Goal: Task Accomplishment & Management: Complete application form

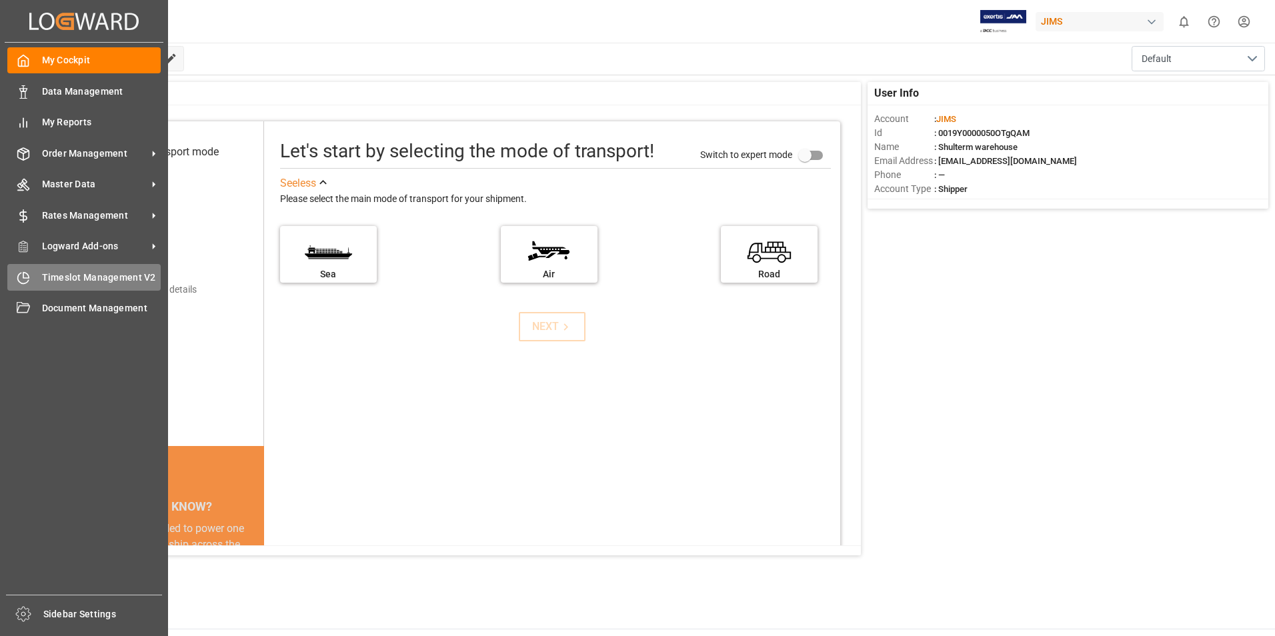
click at [57, 281] on span "Timeslot Management V2" at bounding box center [101, 278] width 119 height 14
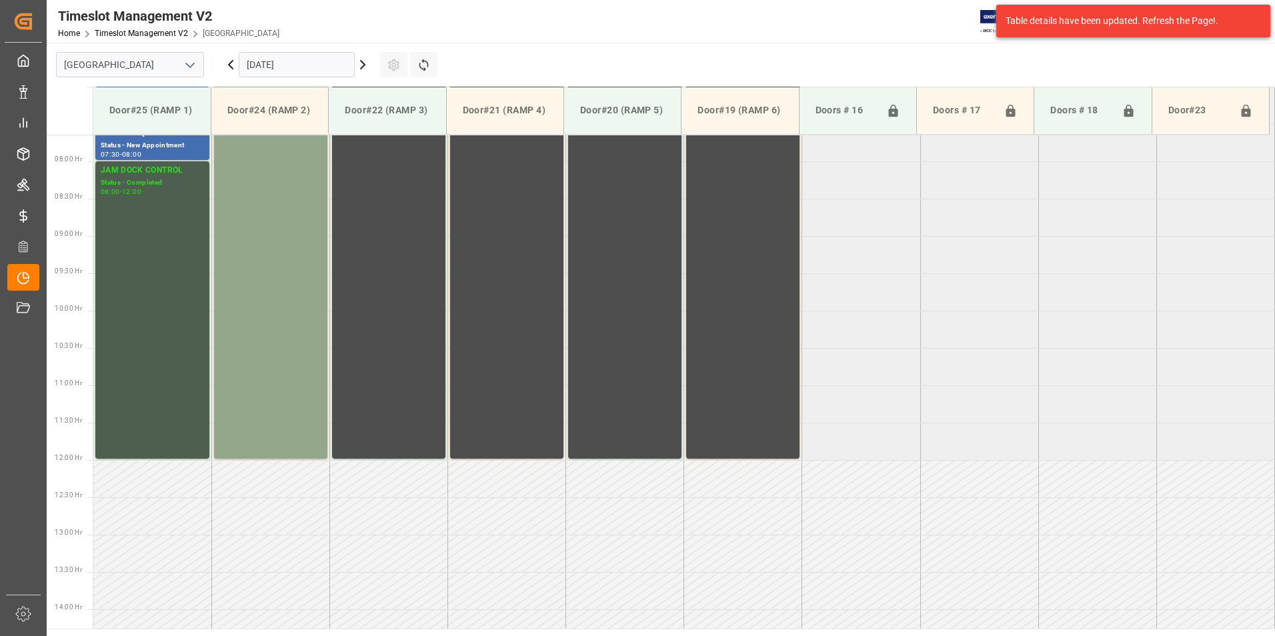
scroll to position [589, 0]
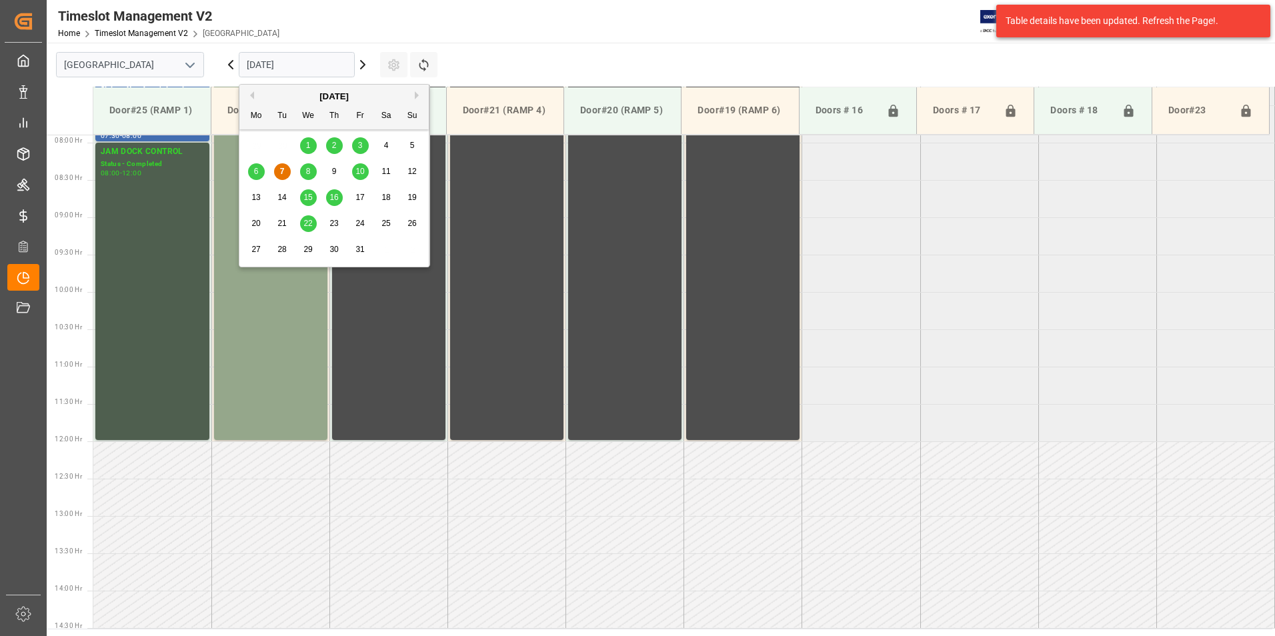
click at [283, 69] on input "[DATE]" at bounding box center [297, 64] width 116 height 25
click at [309, 167] on span "8" at bounding box center [308, 171] width 5 height 9
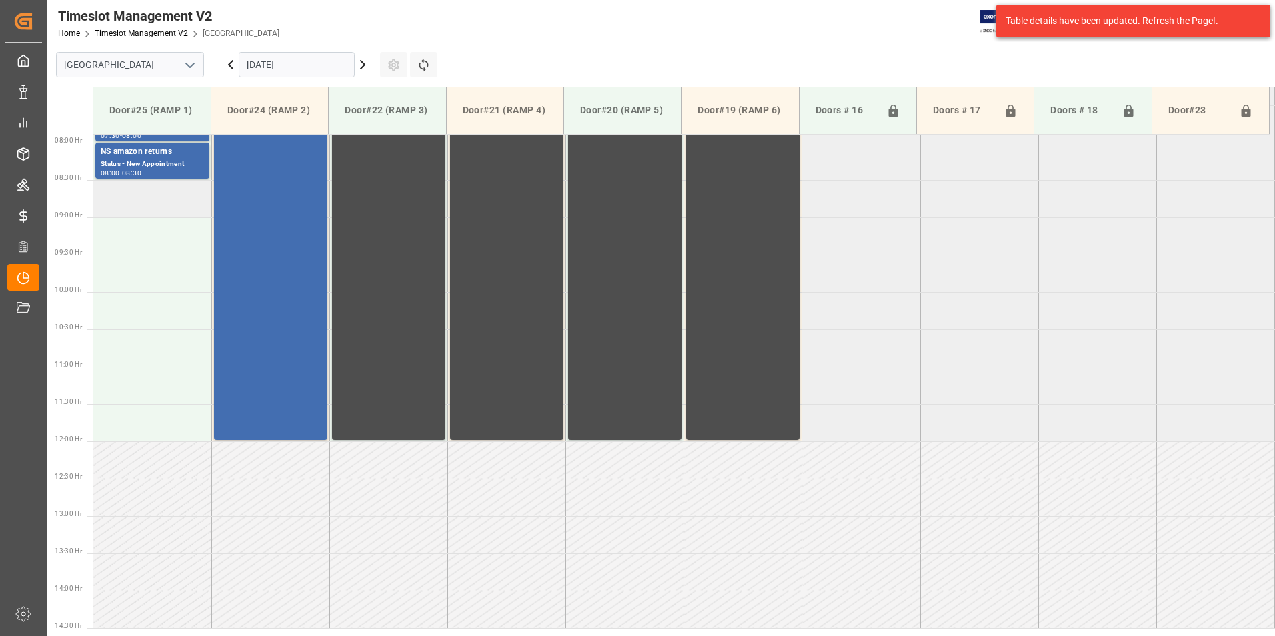
click at [145, 195] on td at bounding box center [152, 198] width 118 height 37
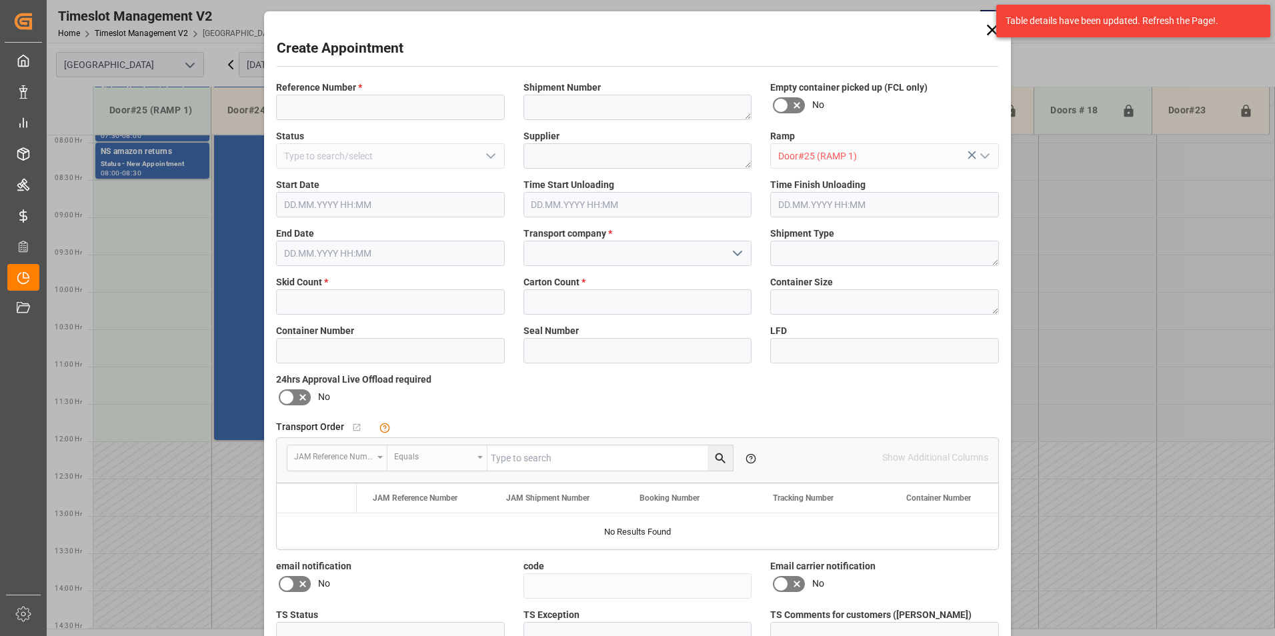
type input "[DATE] 08:30"
type input "[DATE] 09:00"
click at [321, 101] on input at bounding box center [390, 107] width 229 height 25
type input "77-9898-cn"
click at [319, 301] on input "text" at bounding box center [390, 301] width 229 height 25
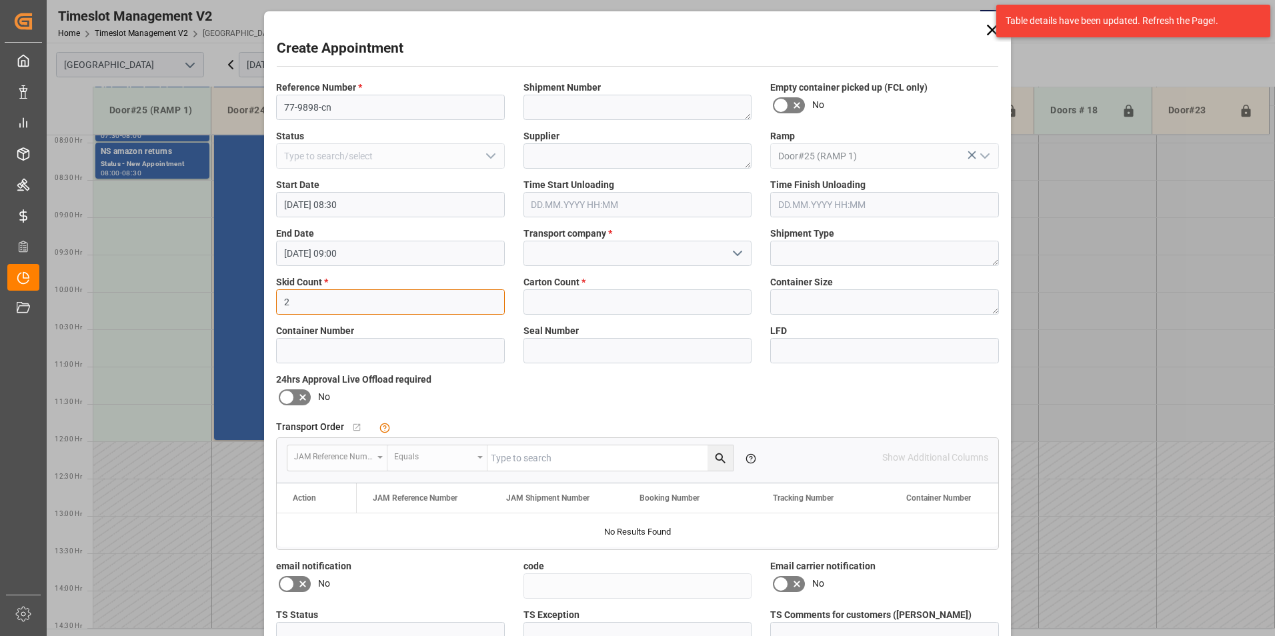
type input "2"
click at [587, 305] on input "text" at bounding box center [637, 301] width 229 height 25
type input "71"
click at [633, 247] on input at bounding box center [637, 253] width 229 height 25
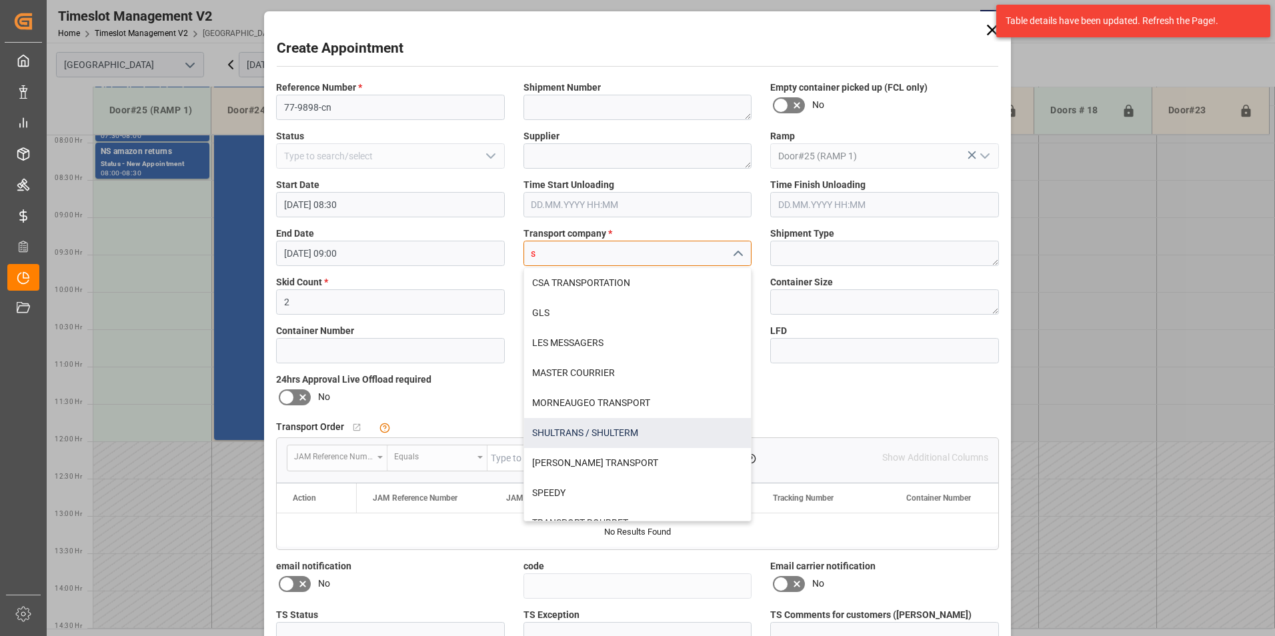
click at [547, 434] on div "SHULTRANS / SHULTERM" at bounding box center [637, 433] width 227 height 30
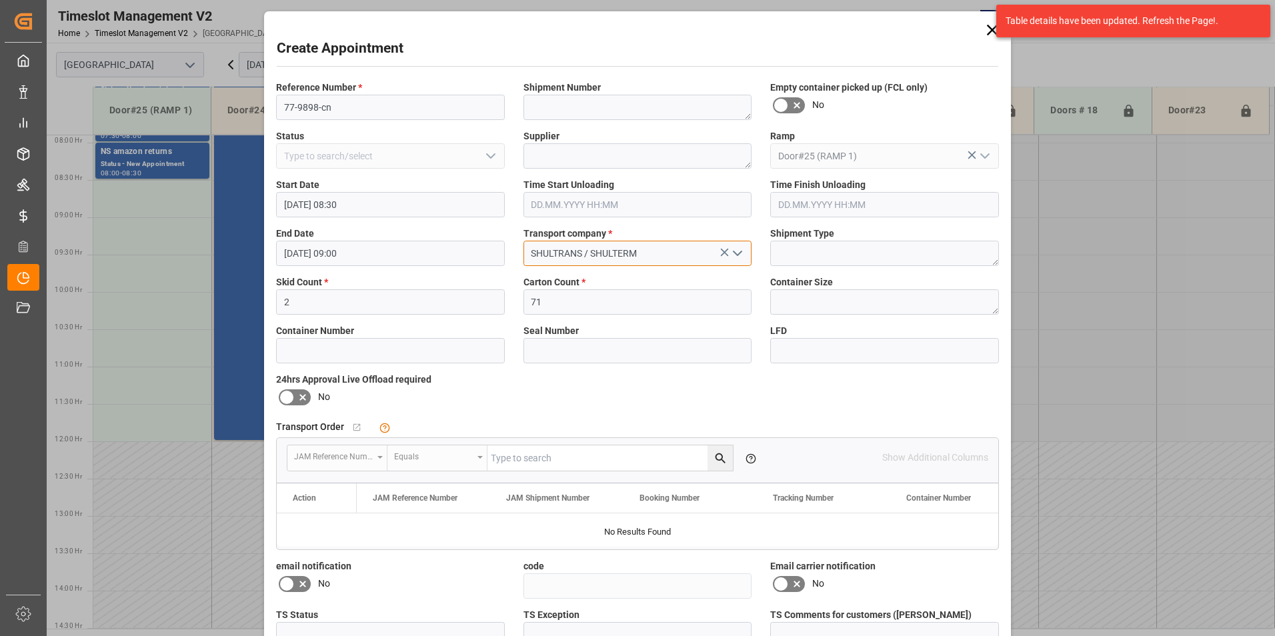
type input "SHULTRANS / SHULTERM"
click at [291, 392] on icon at bounding box center [287, 397] width 16 height 16
click at [0, 0] on input "checkbox" at bounding box center [0, 0] width 0 height 0
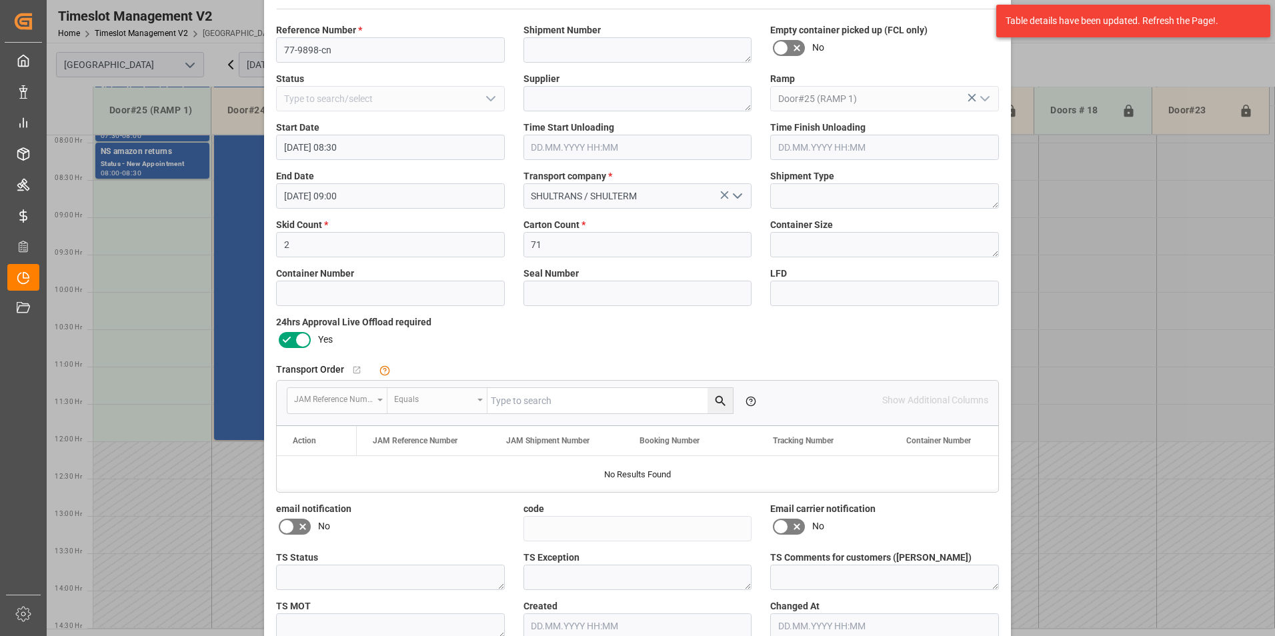
scroll to position [128, 0]
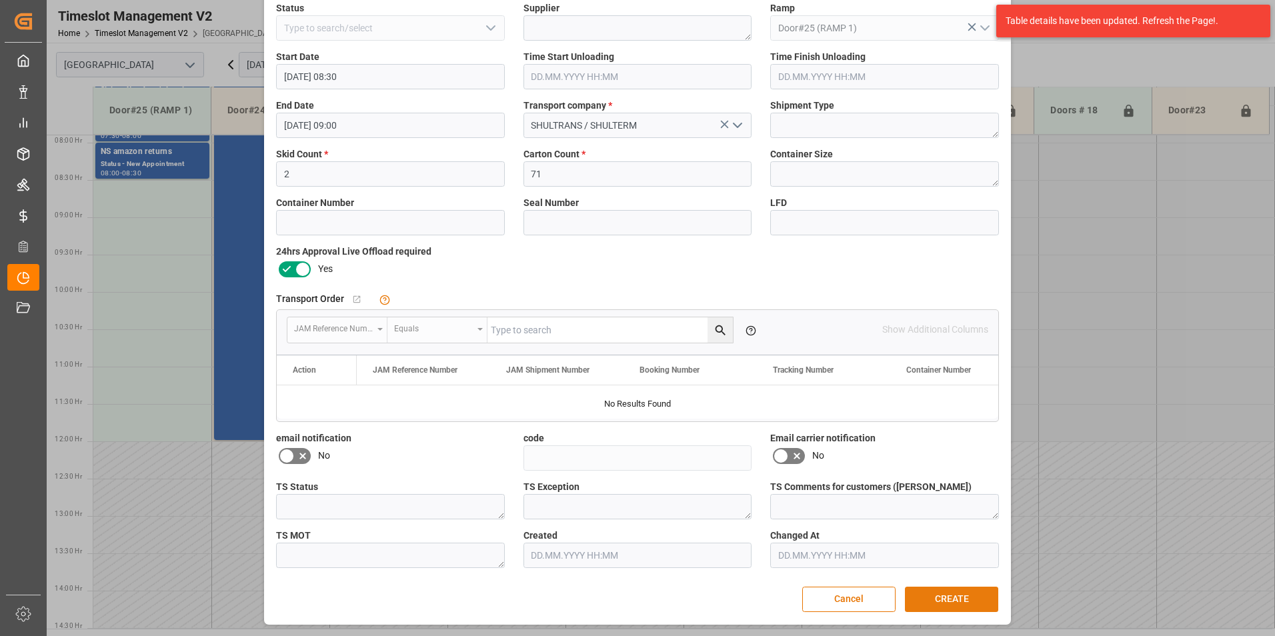
click at [947, 597] on button "CREATE" at bounding box center [951, 599] width 93 height 25
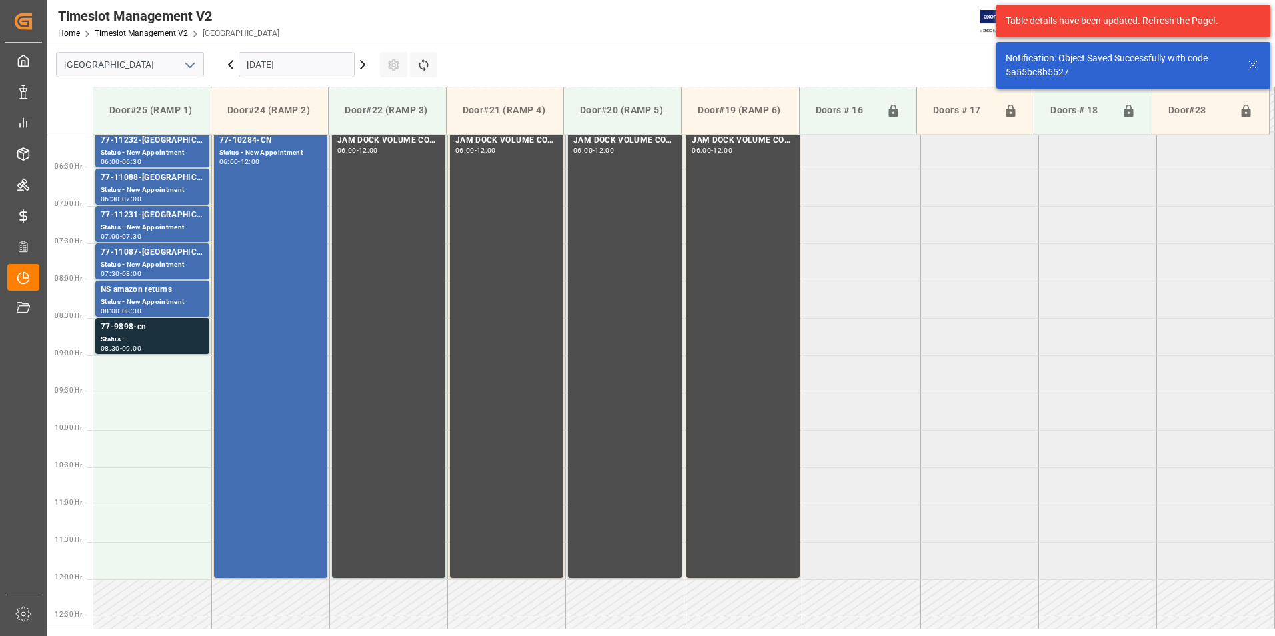
scroll to position [515, 0]
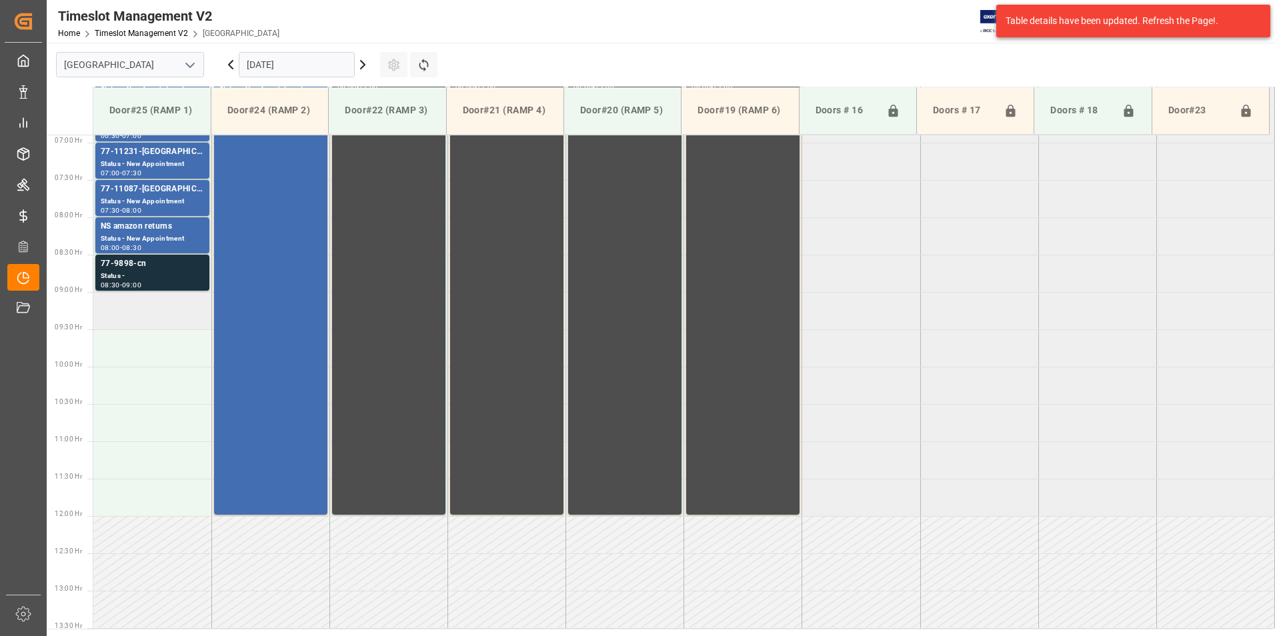
click at [183, 318] on td at bounding box center [152, 310] width 118 height 37
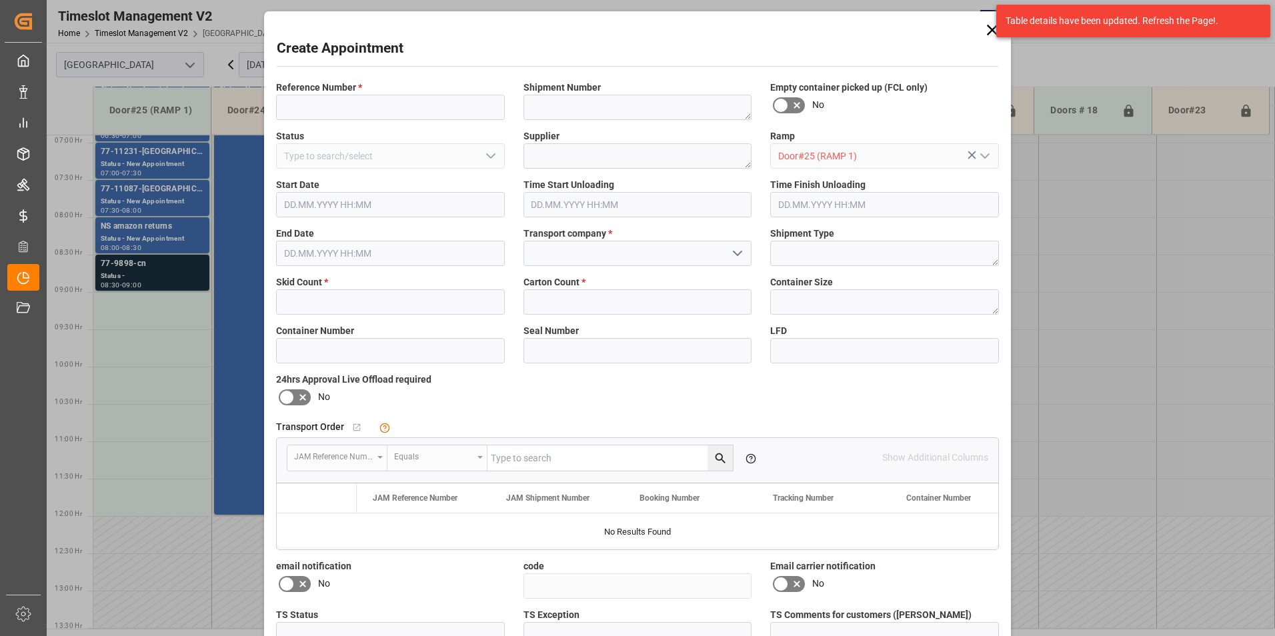
type input "[DATE] 09:00"
type input "[DATE] 09:30"
click at [366, 102] on input at bounding box center [390, 107] width 229 height 25
type input "77-10533-cn"
click at [305, 300] on input "text" at bounding box center [390, 301] width 229 height 25
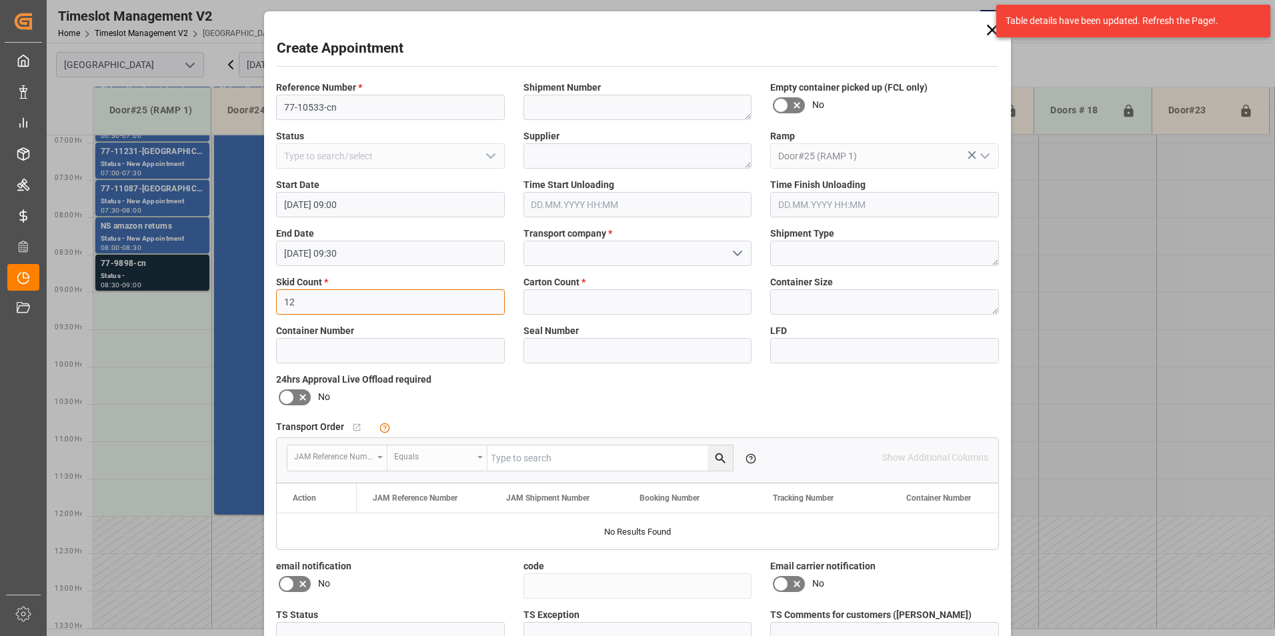
type input "12"
click at [586, 304] on input "text" at bounding box center [637, 301] width 229 height 25
type input "100"
click at [286, 397] on icon at bounding box center [287, 397] width 8 height 6
click at [0, 0] on input "checkbox" at bounding box center [0, 0] width 0 height 0
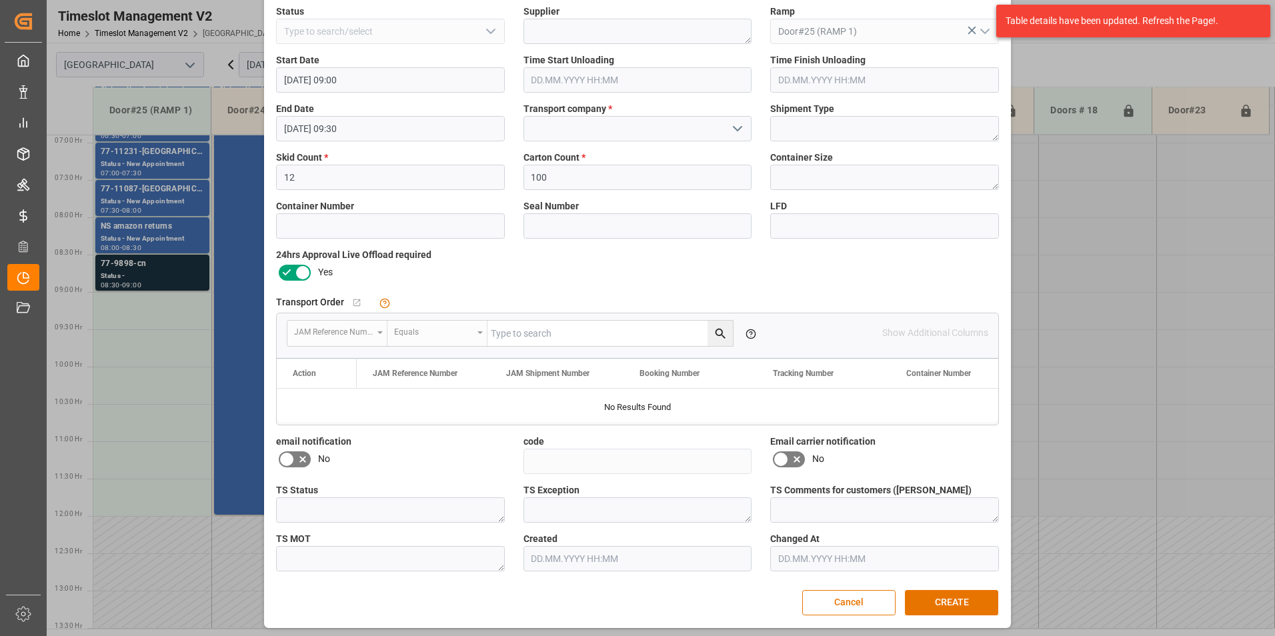
scroll to position [128, 0]
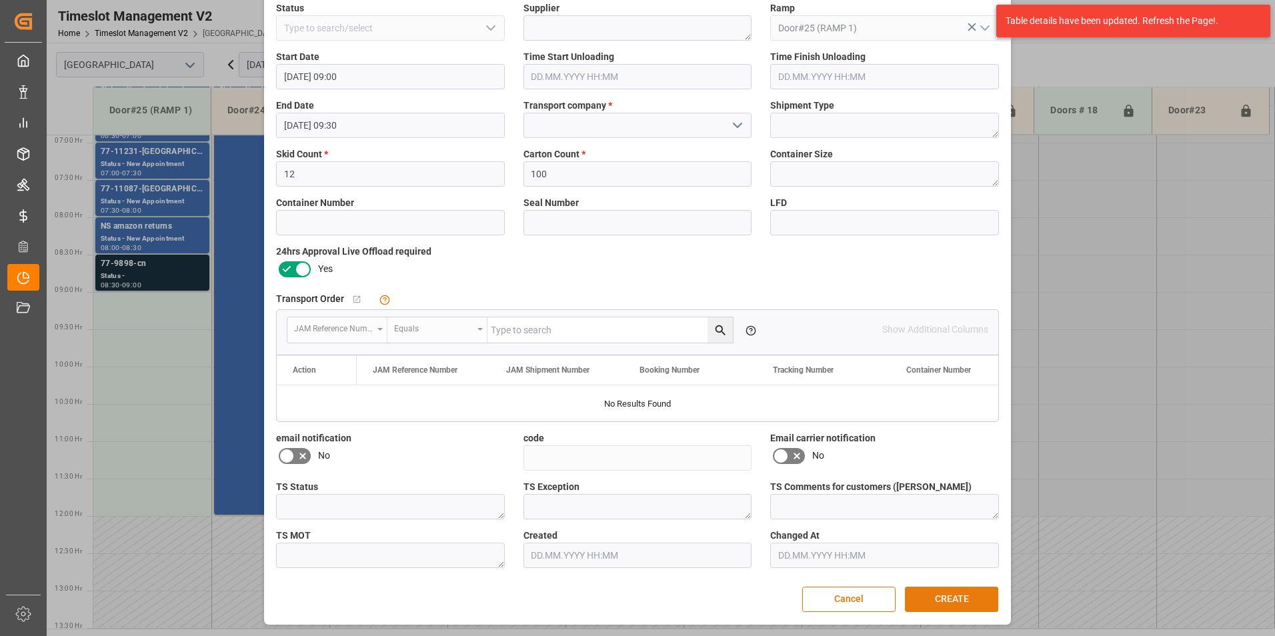
click at [946, 597] on button "CREATE" at bounding box center [951, 599] width 93 height 25
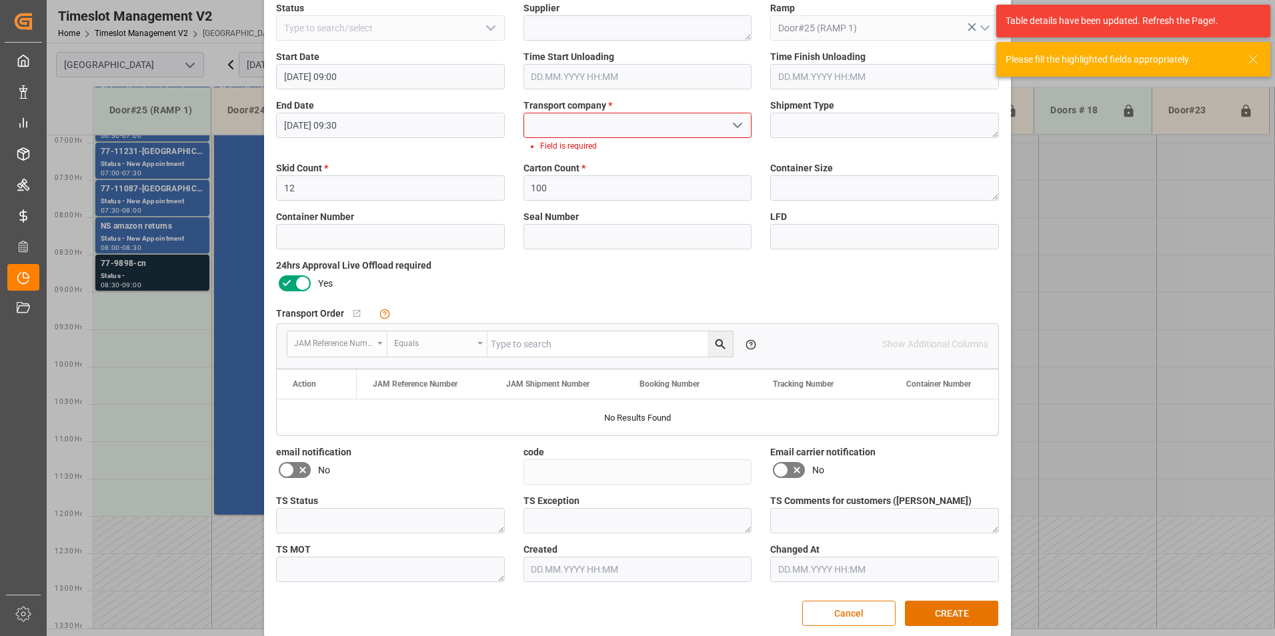
click at [622, 121] on input at bounding box center [637, 125] width 229 height 25
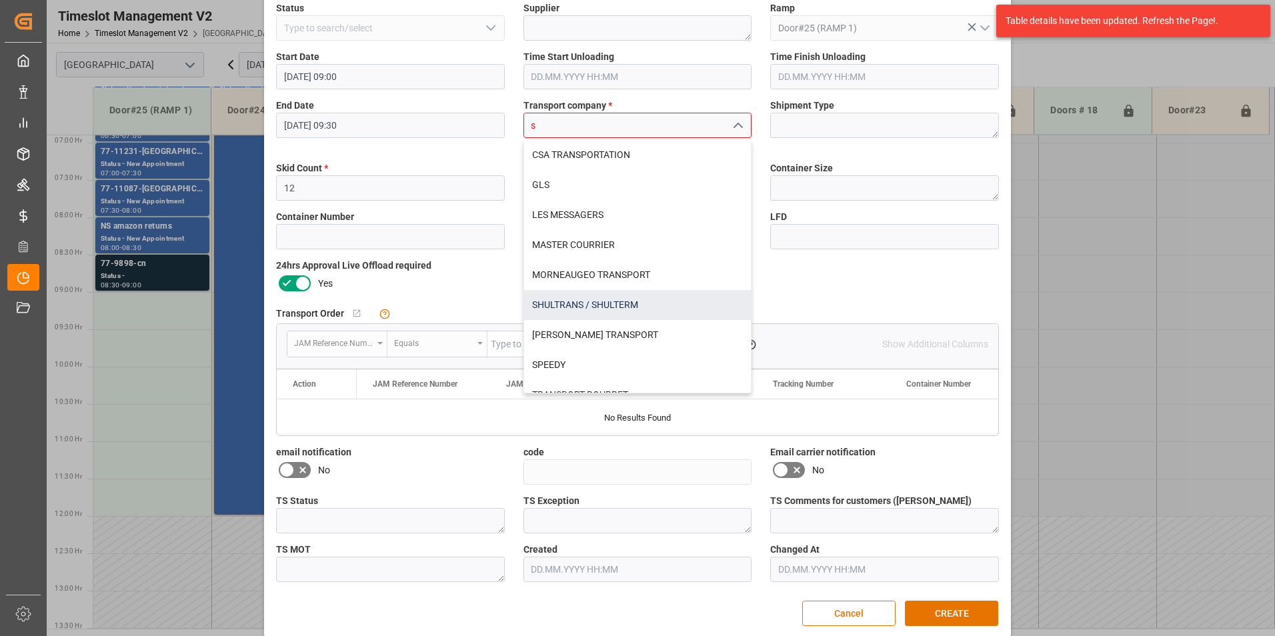
click at [563, 303] on div "SHULTRANS / SHULTERM" at bounding box center [637, 305] width 227 height 30
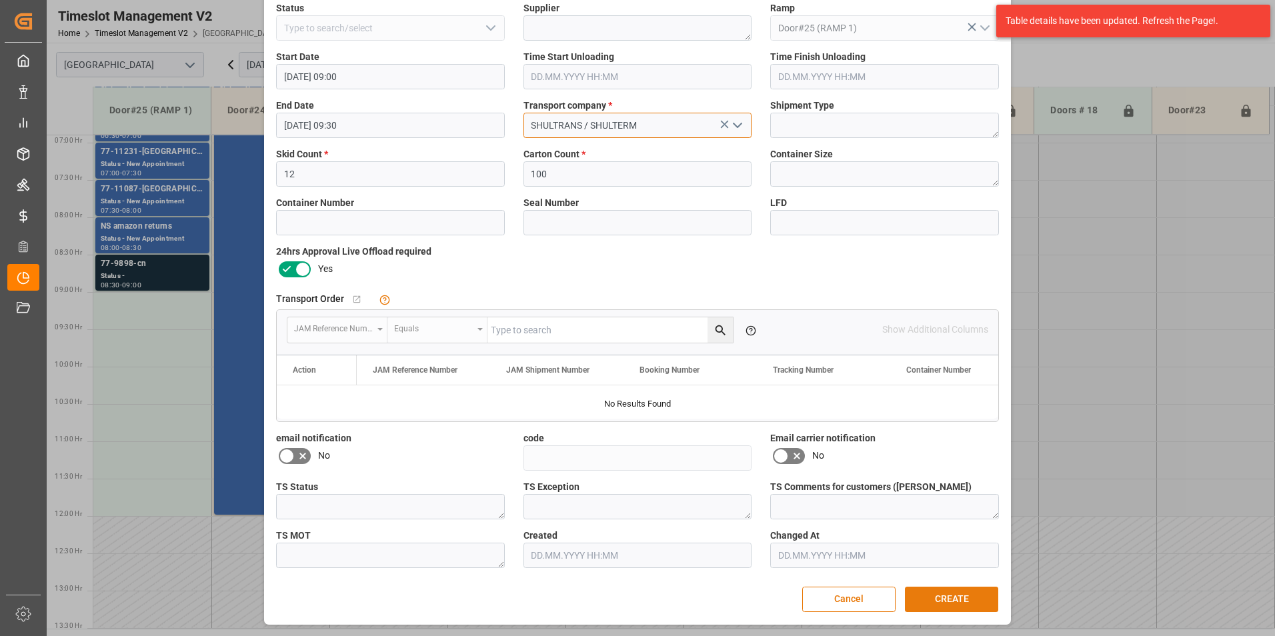
type input "SHULTRANS / SHULTERM"
click at [963, 597] on button "CREATE" at bounding box center [951, 599] width 93 height 25
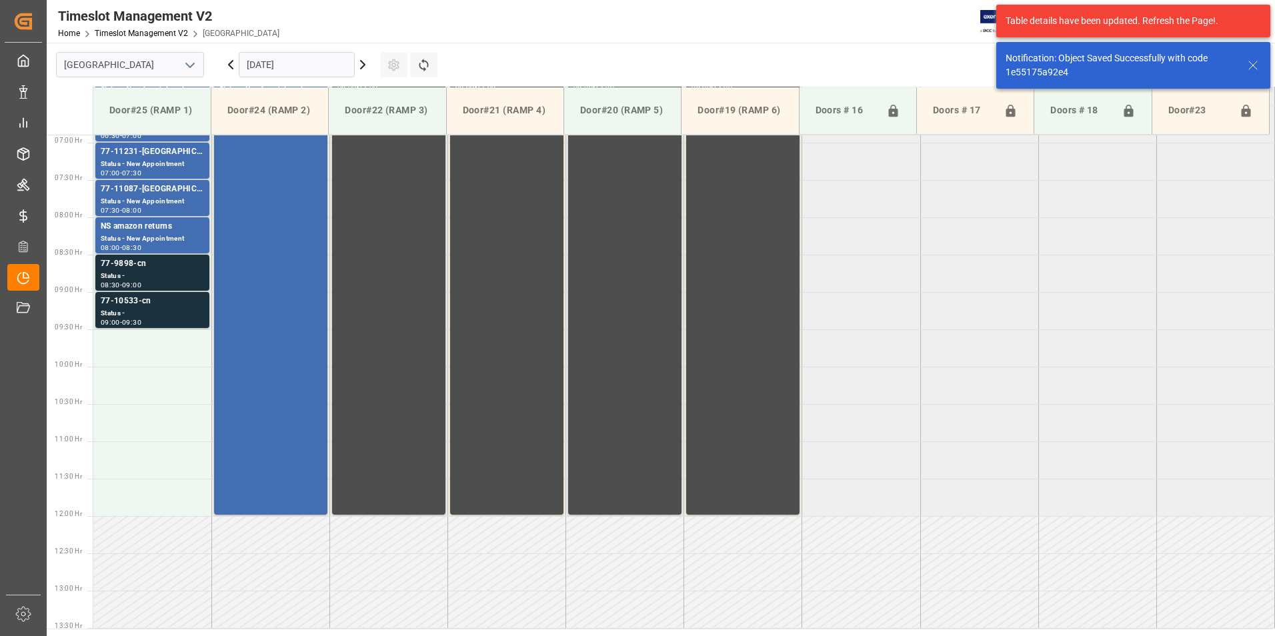
scroll to position [542, 0]
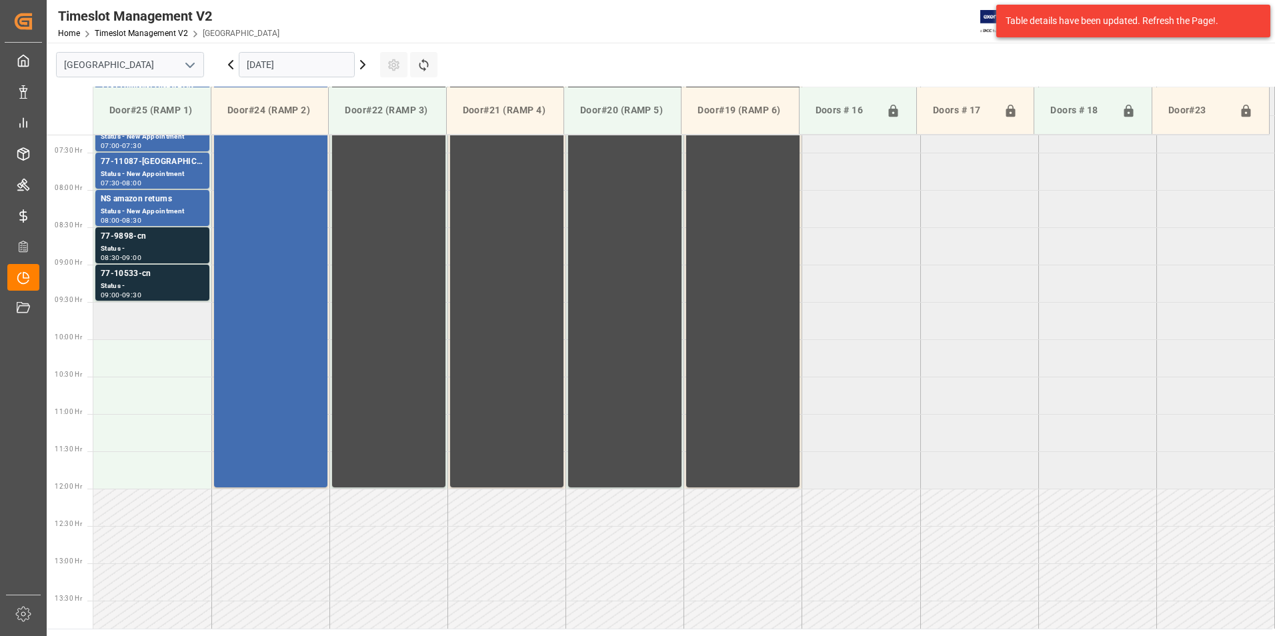
click at [155, 313] on td at bounding box center [152, 320] width 118 height 37
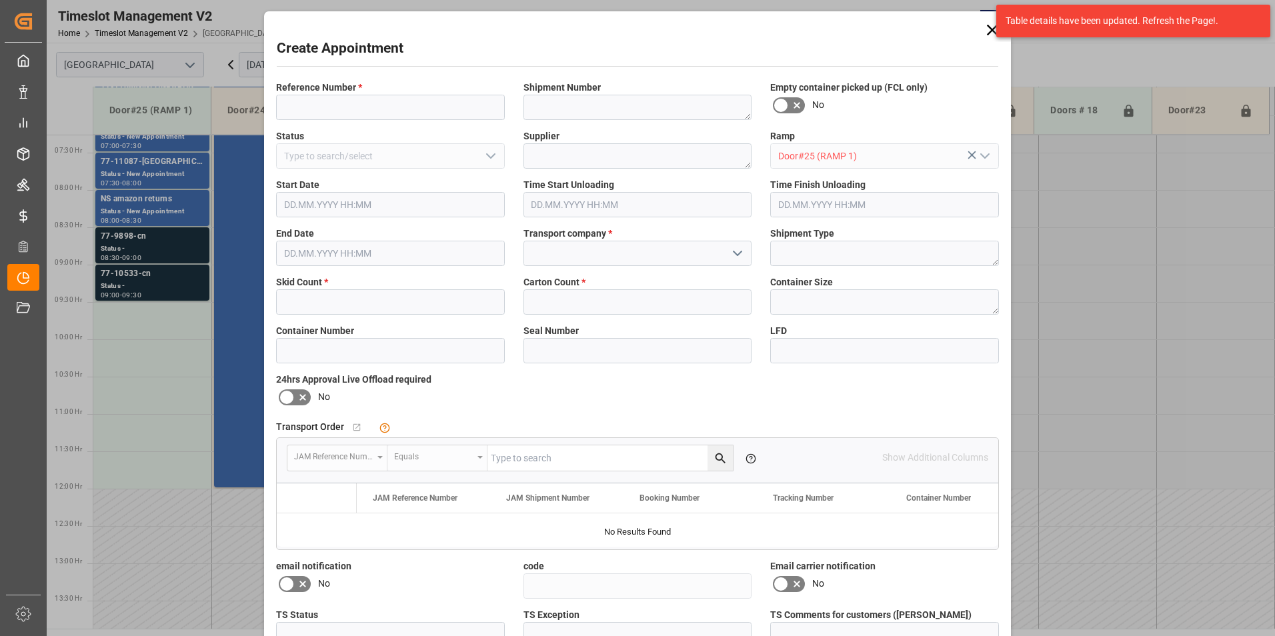
type input "[DATE] 09:30"
type input "[DATE] 10:00"
click at [321, 107] on input at bounding box center [390, 107] width 229 height 25
type input "77-10425-cn"
click at [308, 293] on input "text" at bounding box center [390, 301] width 229 height 25
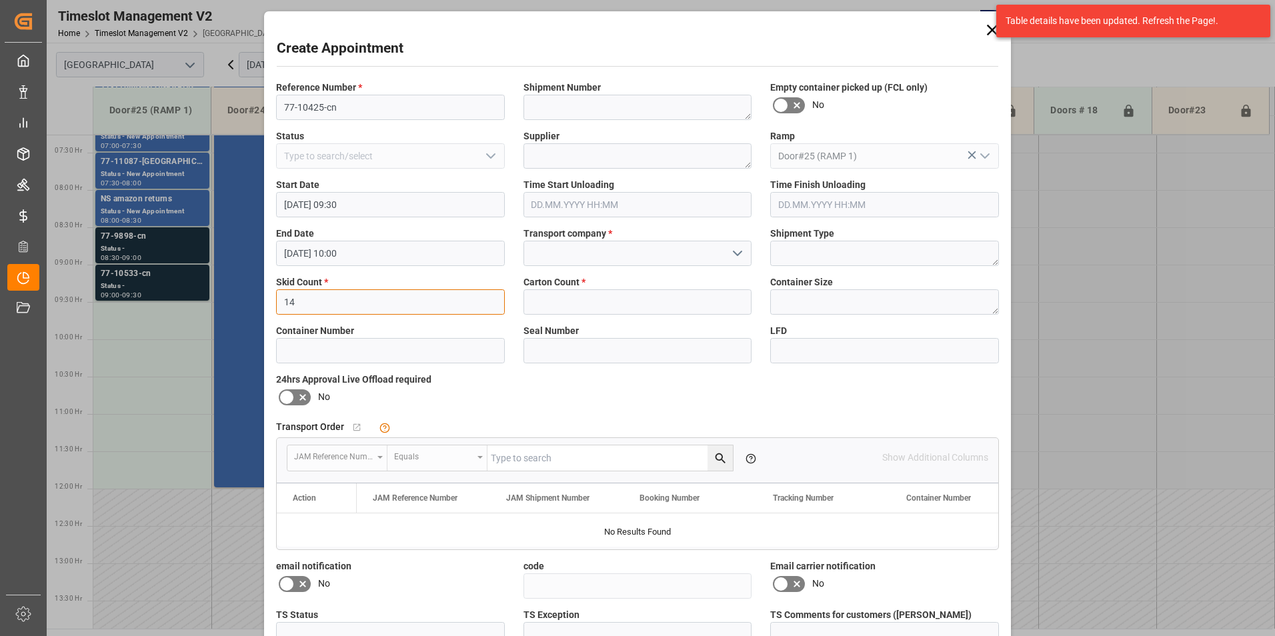
type input "14"
click at [601, 291] on input "text" at bounding box center [637, 301] width 229 height 25
type input "244"
click at [567, 251] on input at bounding box center [637, 253] width 229 height 25
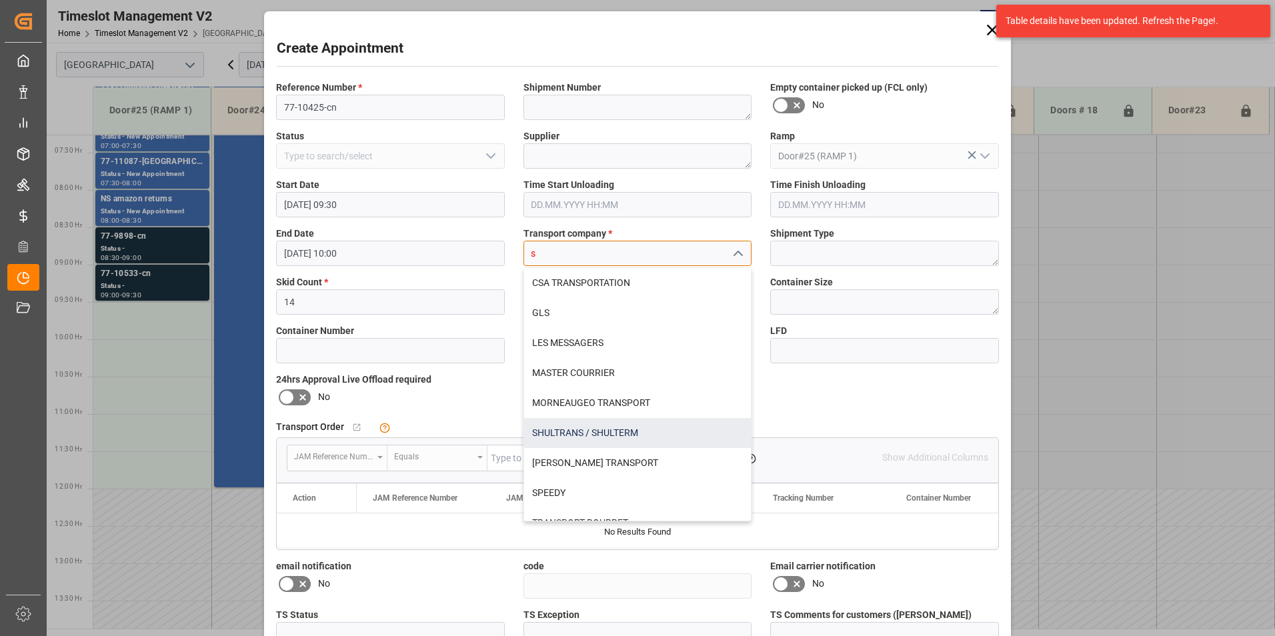
click at [557, 431] on div "SHULTRANS / SHULTERM" at bounding box center [637, 433] width 227 height 30
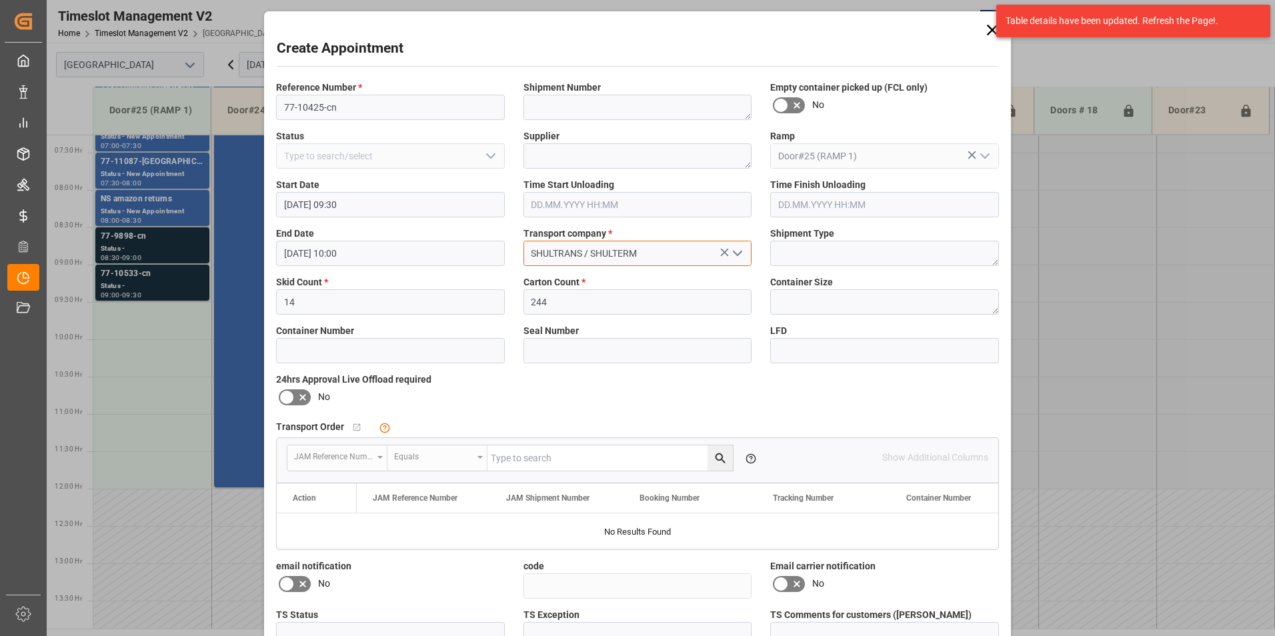
type input "SHULTRANS / SHULTERM"
click at [288, 397] on icon at bounding box center [287, 397] width 16 height 16
click at [0, 0] on input "checkbox" at bounding box center [0, 0] width 0 height 0
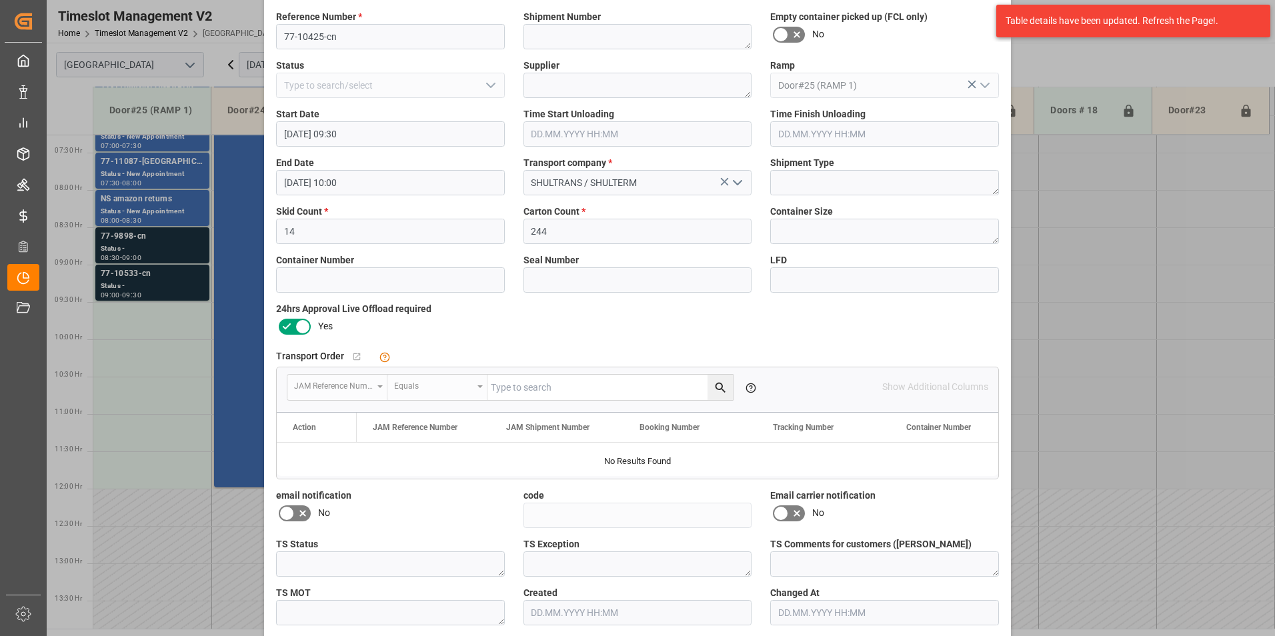
scroll to position [128, 0]
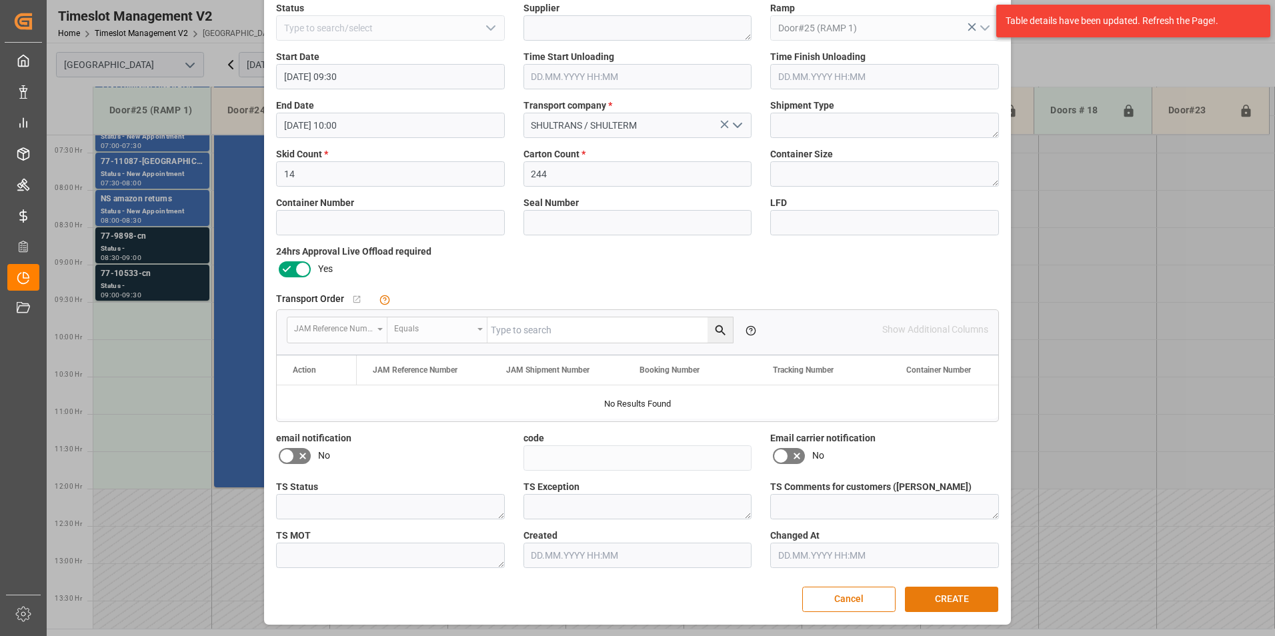
click at [970, 598] on button "CREATE" at bounding box center [951, 599] width 93 height 25
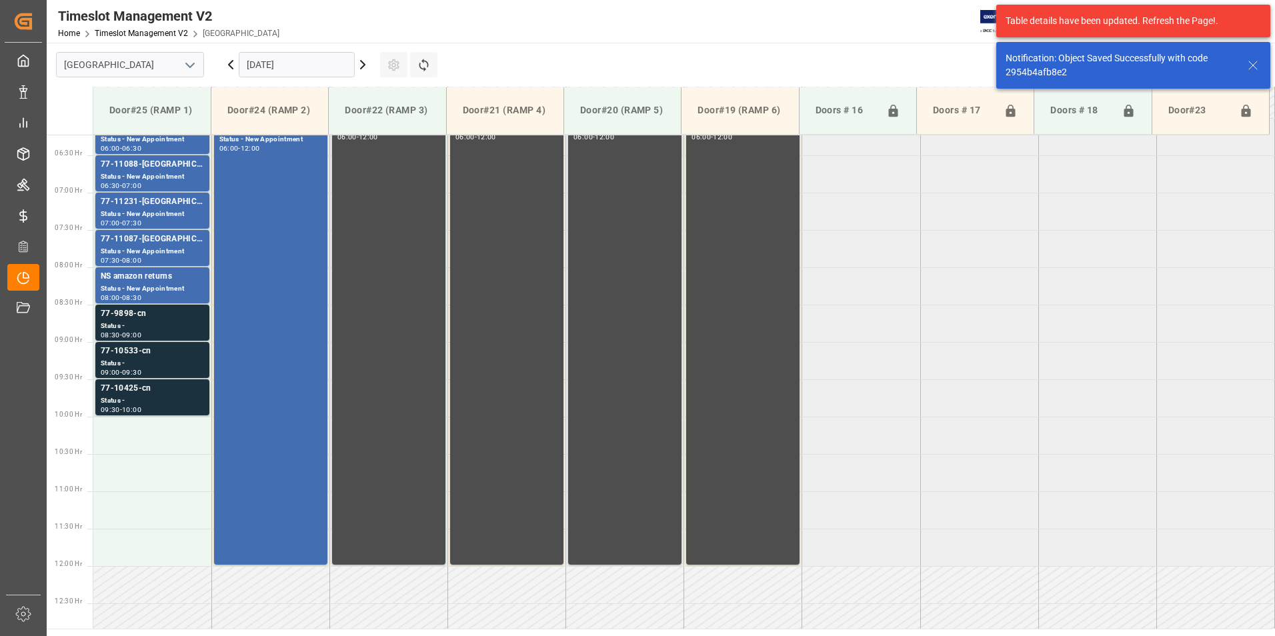
scroll to position [542, 0]
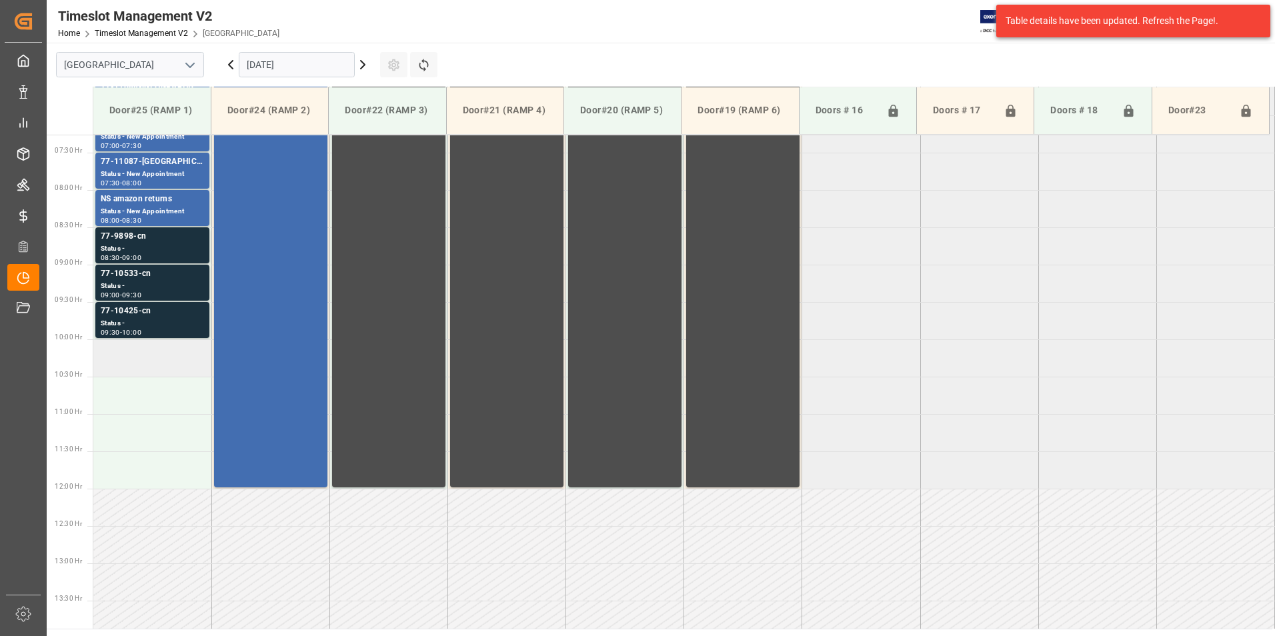
click at [122, 357] on td at bounding box center [152, 357] width 118 height 37
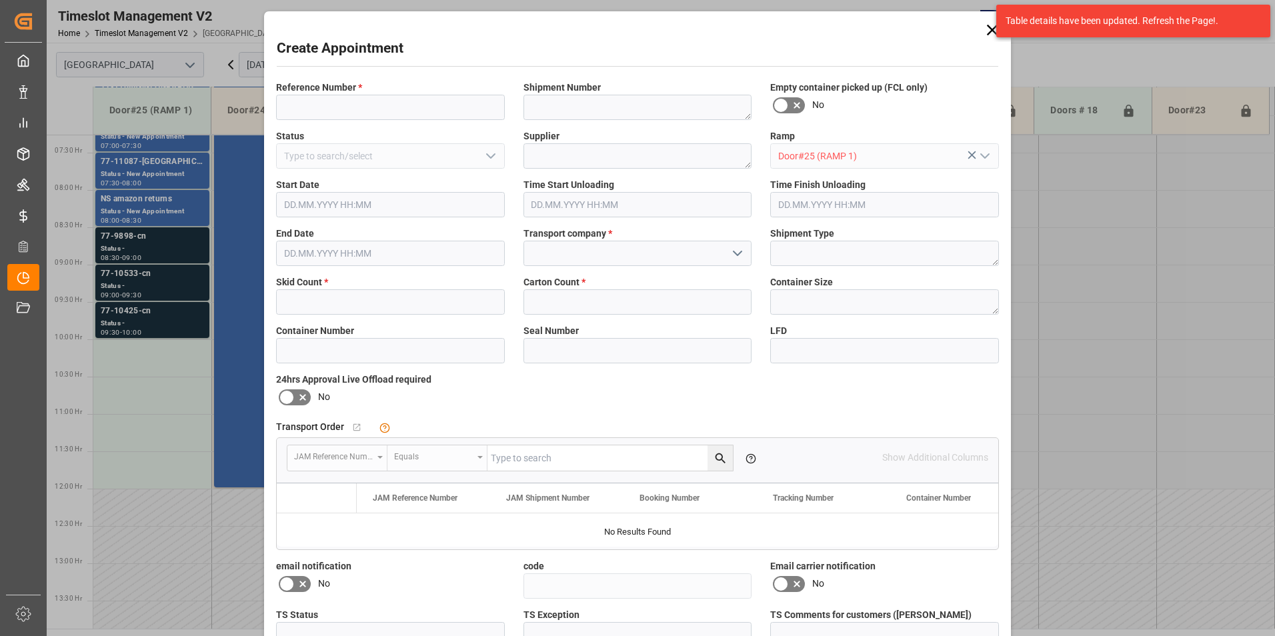
type input "[DATE] 10:00"
type input "[DATE] 10:30"
click at [319, 108] on input at bounding box center [390, 107] width 229 height 25
type input "77-10797-nl"
click at [348, 301] on input "text" at bounding box center [390, 301] width 229 height 25
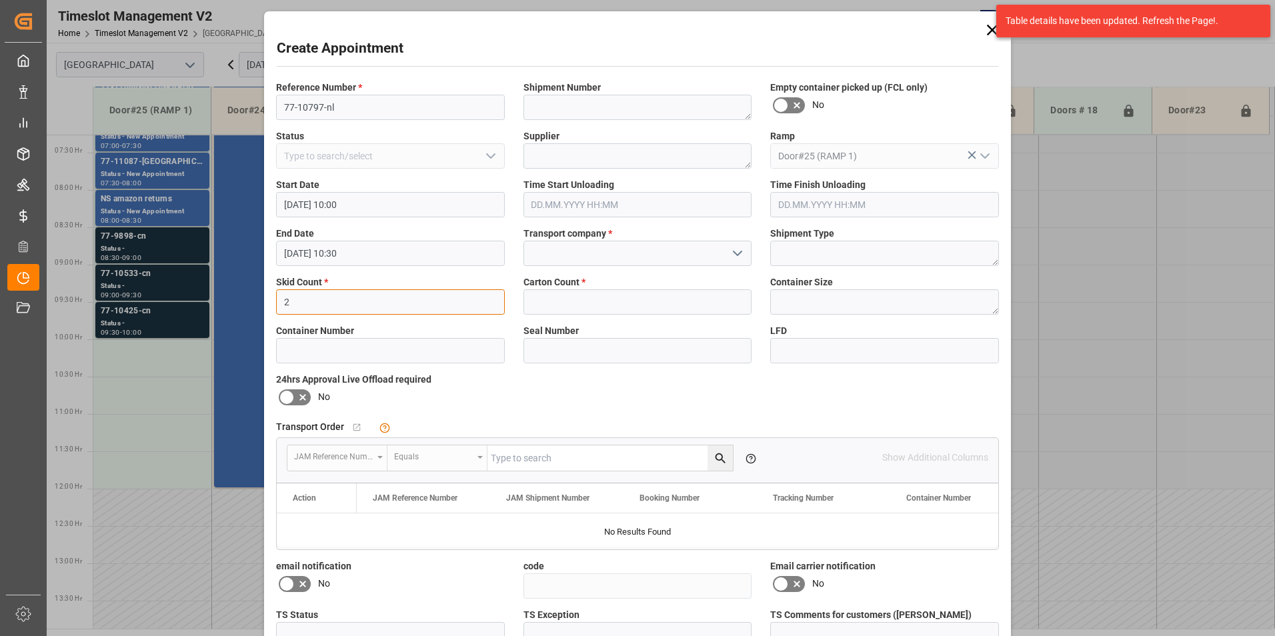
type input "2"
click at [573, 307] on input "text" at bounding box center [637, 301] width 229 height 25
type input "2"
click at [551, 242] on input at bounding box center [637, 253] width 229 height 25
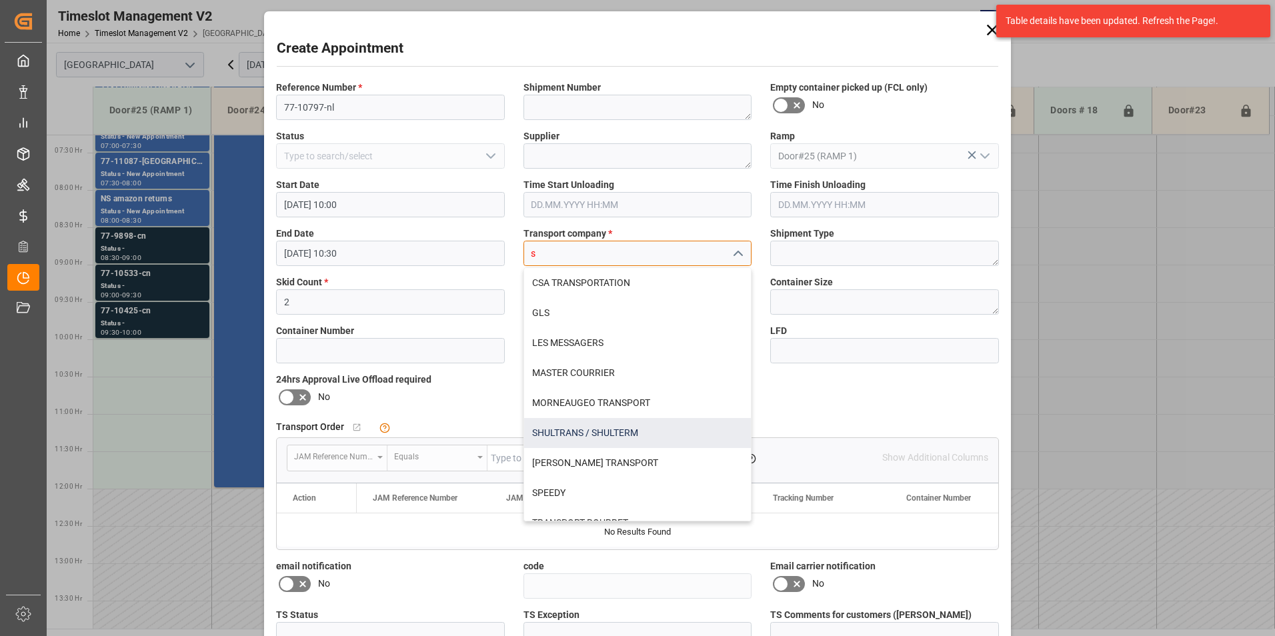
click at [560, 435] on div "SHULTRANS / SHULTERM" at bounding box center [637, 433] width 227 height 30
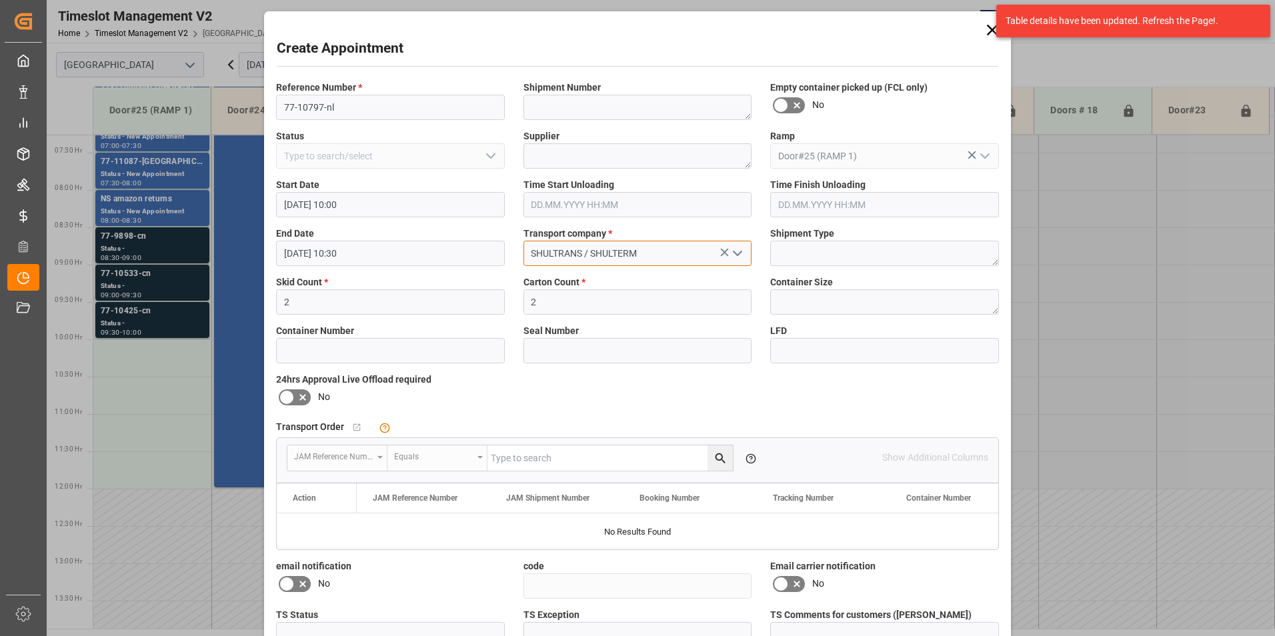
type input "SHULTRANS / SHULTERM"
click at [302, 387] on label at bounding box center [294, 397] width 37 height 21
click at [0, 0] on input "checkbox" at bounding box center [0, 0] width 0 height 0
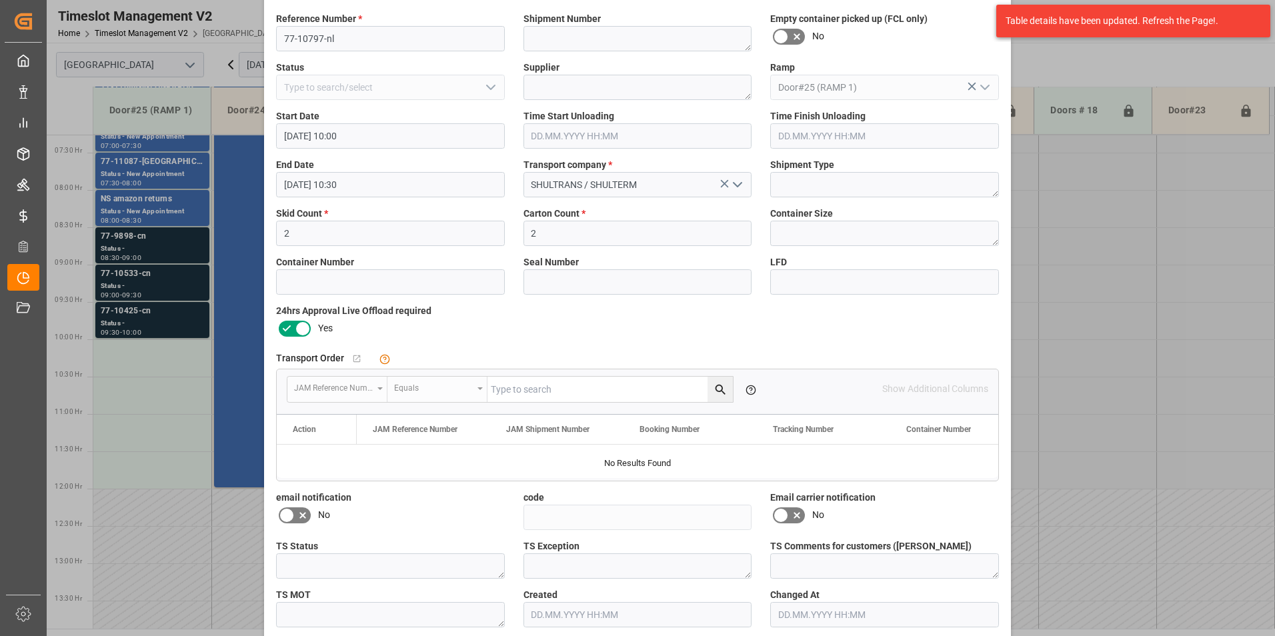
scroll to position [128, 0]
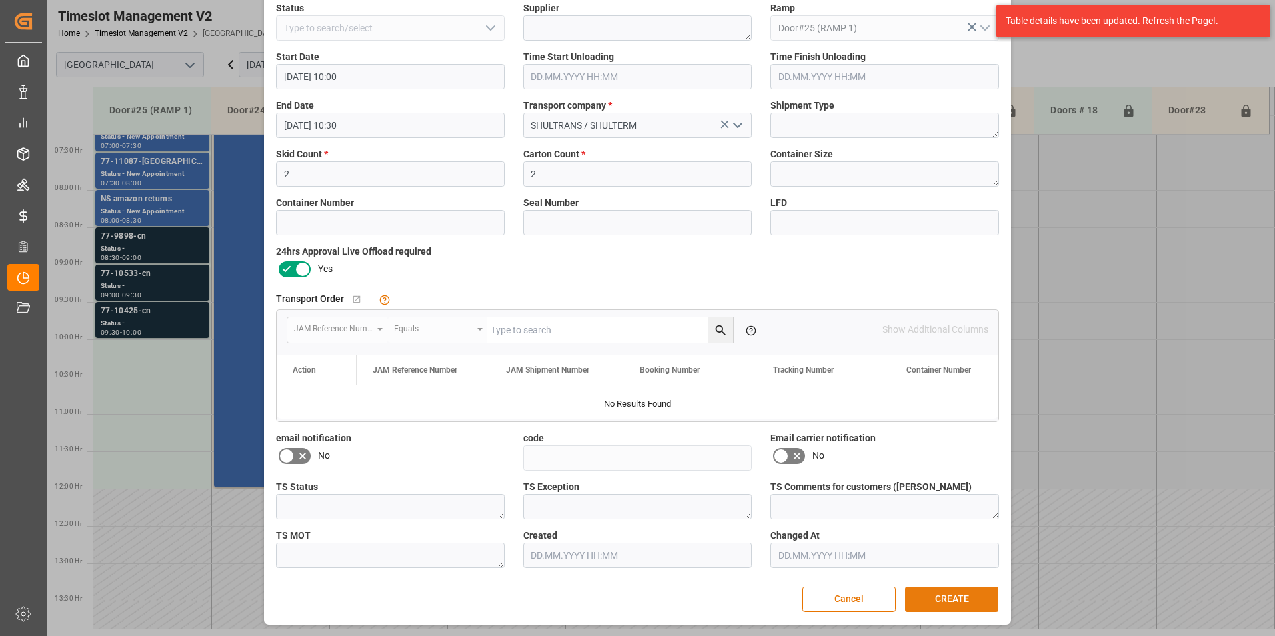
click at [927, 594] on button "CREATE" at bounding box center [951, 599] width 93 height 25
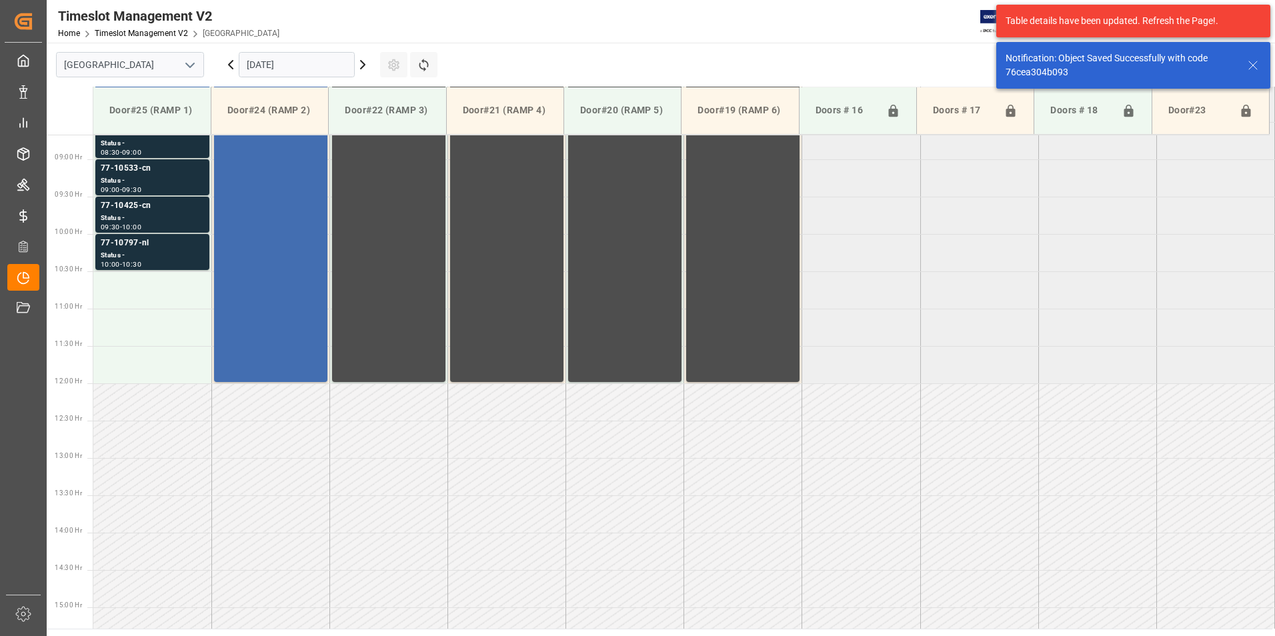
scroll to position [664, 0]
